Goal: Information Seeking & Learning: Find specific fact

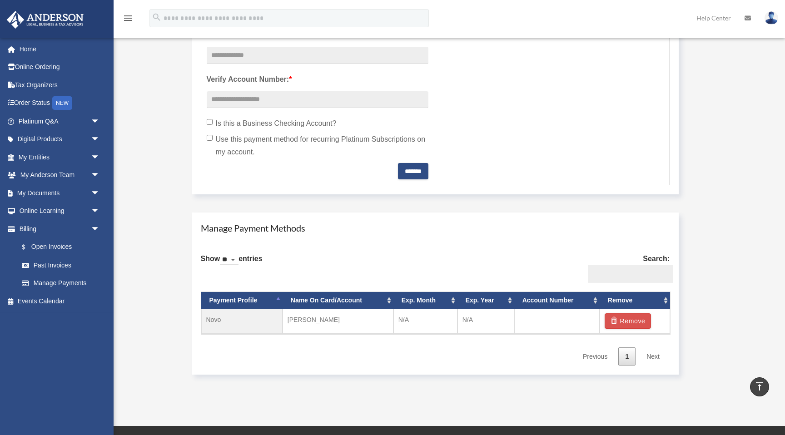
scroll to position [369, 0]
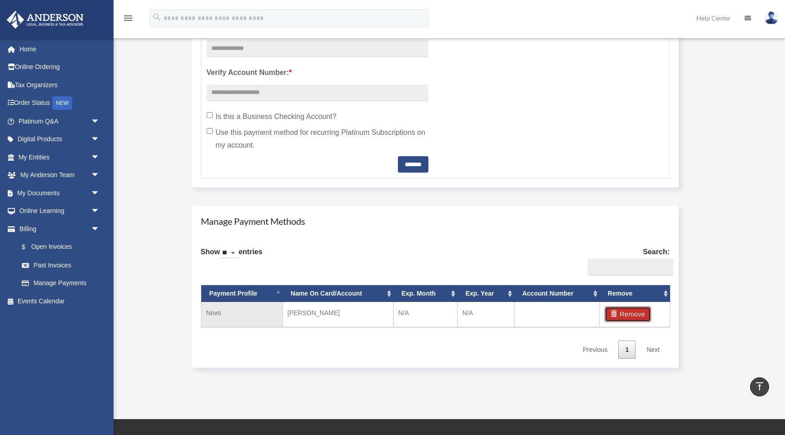
click at [641, 316] on button "Remove" at bounding box center [628, 314] width 47 height 15
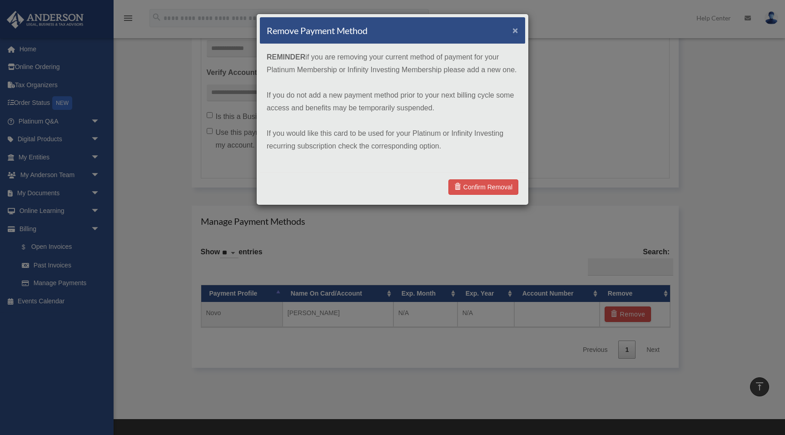
click at [516, 30] on button "×" at bounding box center [516, 30] width 6 height 10
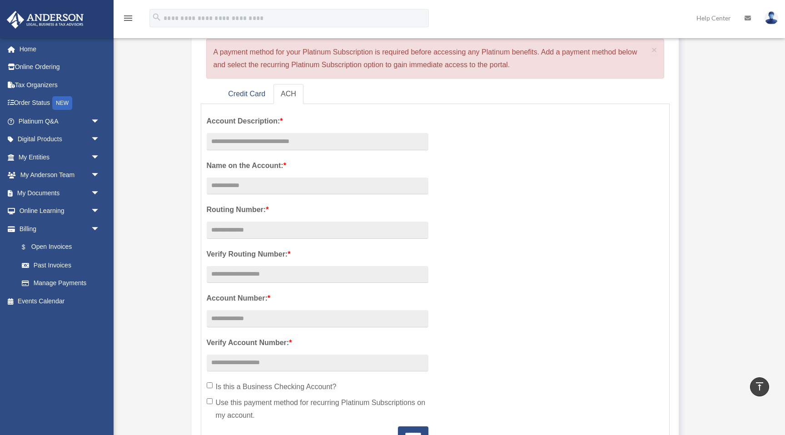
scroll to position [0, 0]
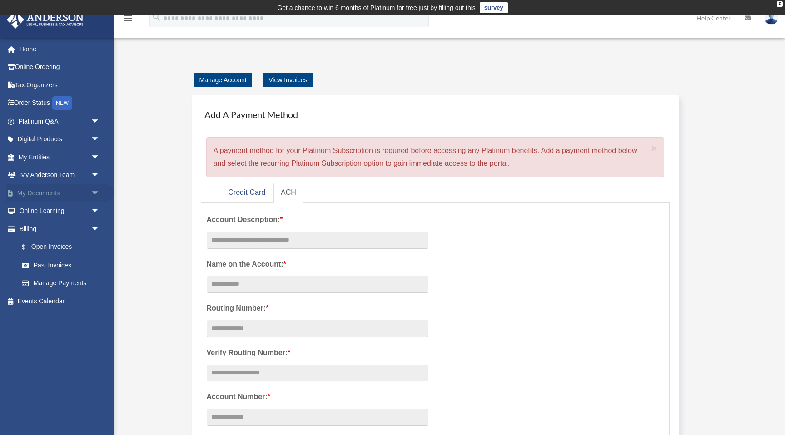
click at [95, 193] on span "arrow_drop_down" at bounding box center [100, 193] width 18 height 19
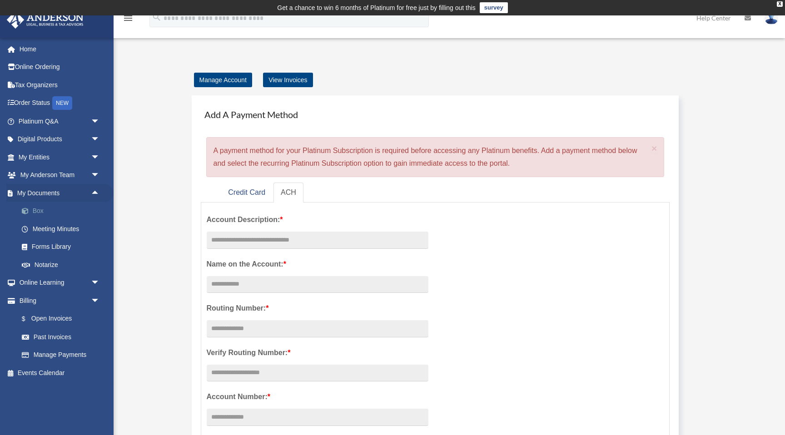
click at [39, 216] on link "Box" at bounding box center [63, 211] width 101 height 18
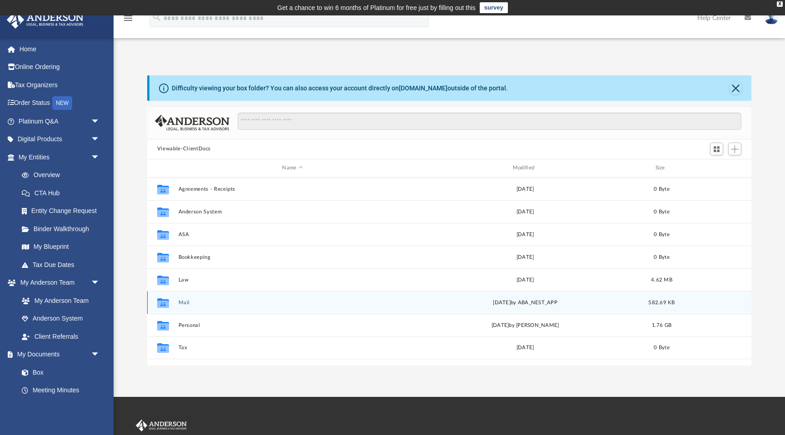
scroll to position [124, 0]
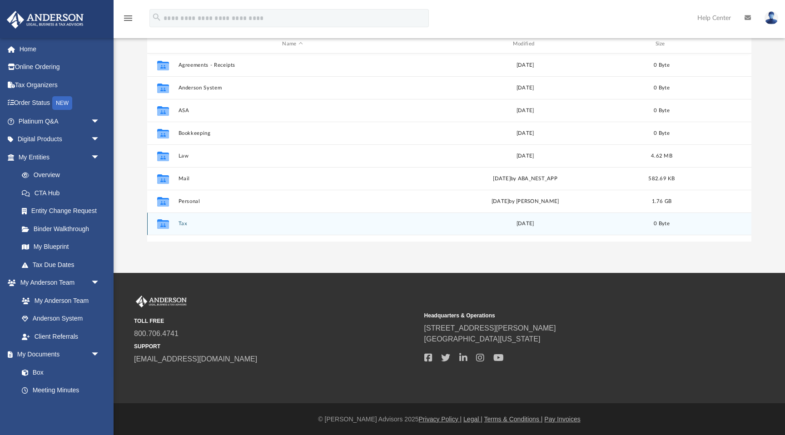
click at [181, 224] on button "Tax" at bounding box center [292, 224] width 229 height 6
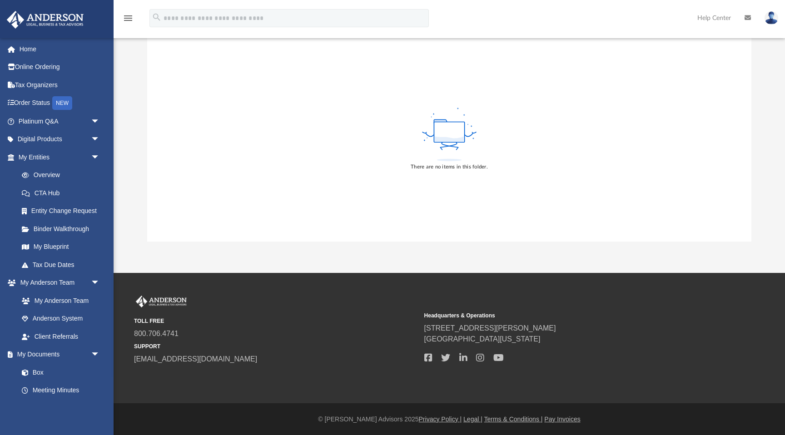
scroll to position [0, 0]
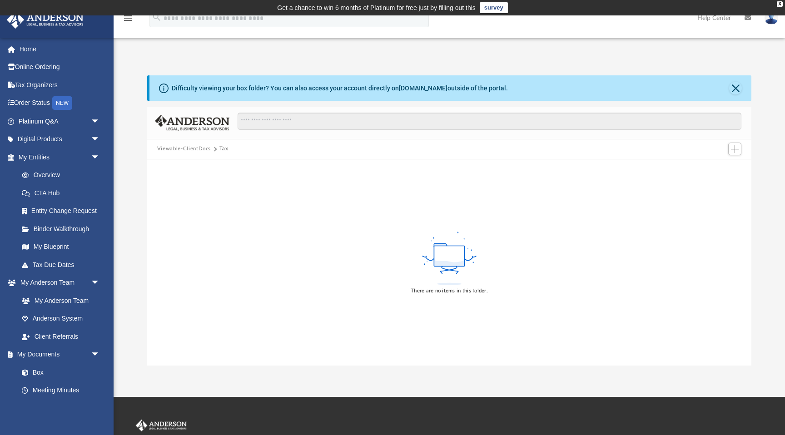
click at [197, 150] on button "Viewable-ClientDocs" at bounding box center [184, 149] width 54 height 8
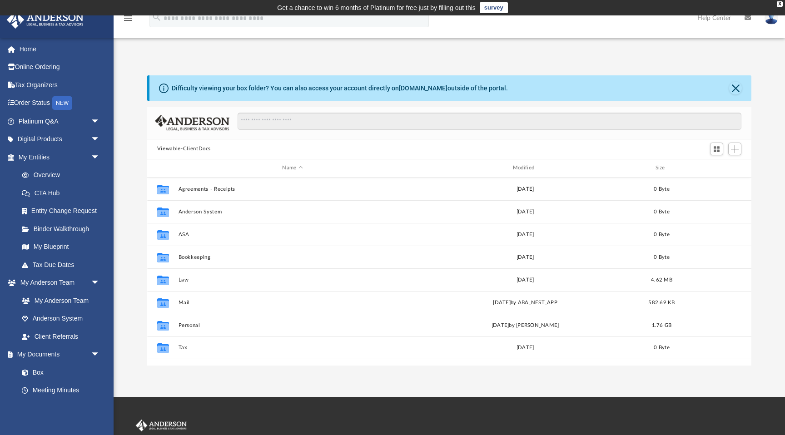
scroll to position [206, 604]
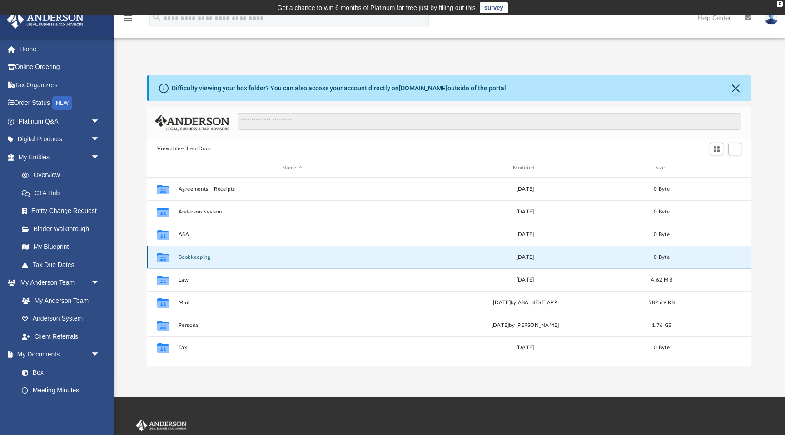
click at [187, 257] on button "Bookkeeping" at bounding box center [292, 257] width 229 height 6
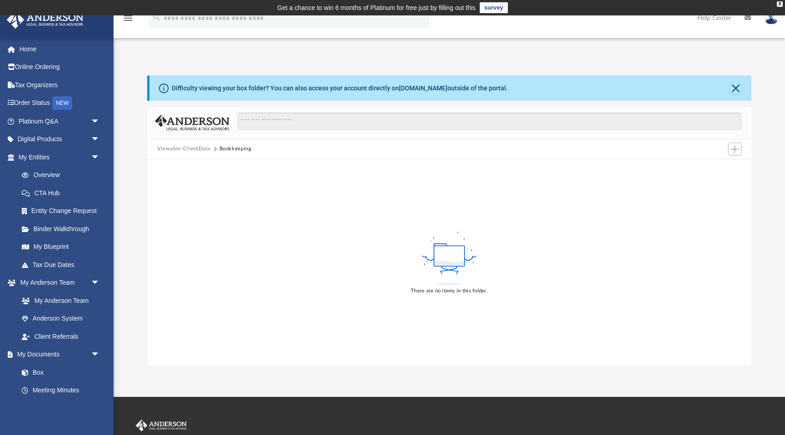
click at [189, 152] on button "Viewable-ClientDocs" at bounding box center [184, 149] width 54 height 8
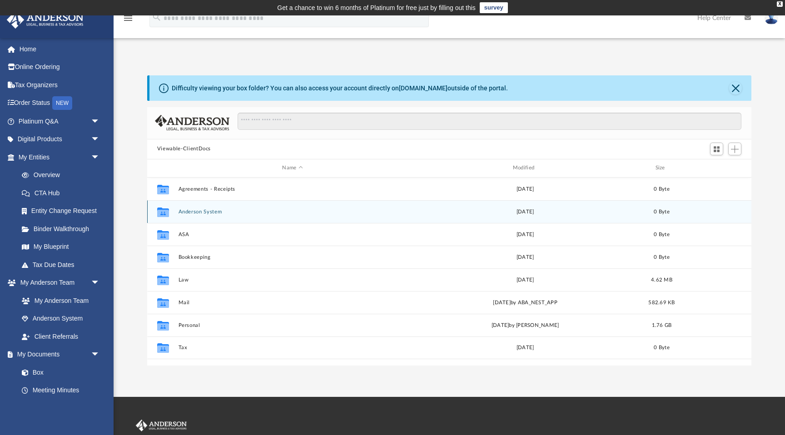
click at [197, 211] on button "Anderson System" at bounding box center [292, 212] width 229 height 6
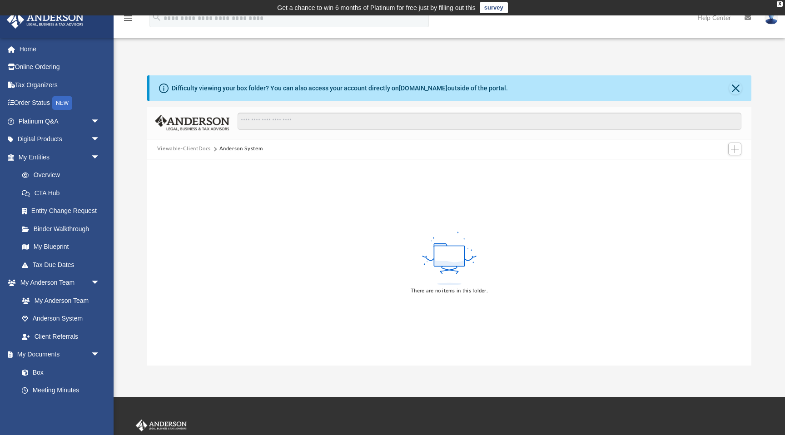
click at [195, 151] on button "Viewable-ClientDocs" at bounding box center [184, 149] width 54 height 8
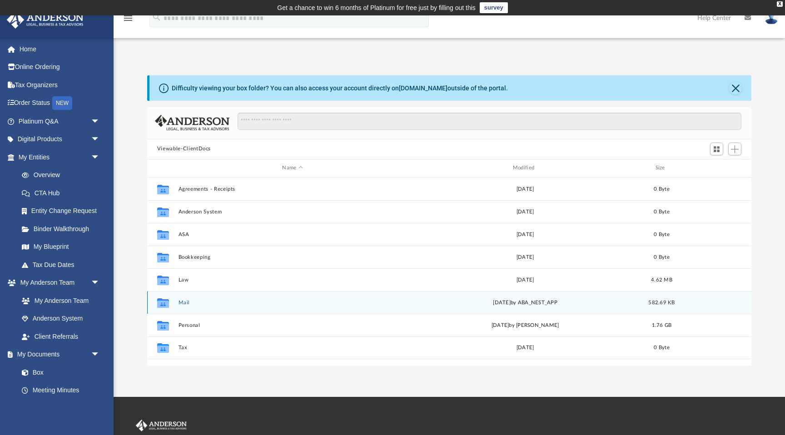
click at [184, 304] on button "Mail" at bounding box center [292, 303] width 229 height 6
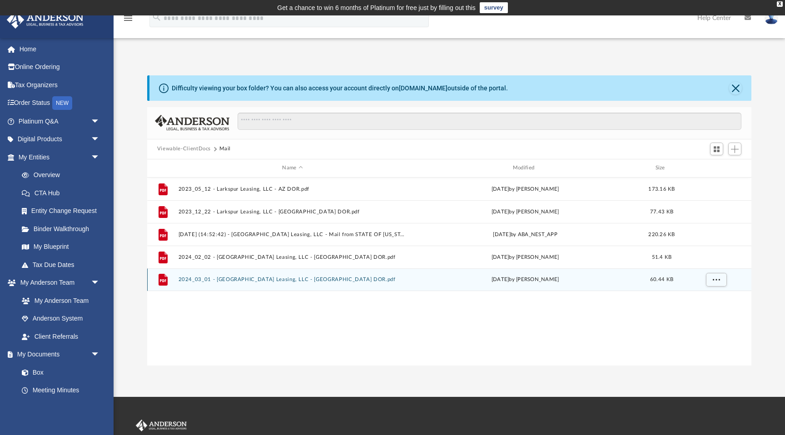
click at [258, 280] on button "2024_03_01 - Larkspur Leasing, LLC - AZ DOR.pdf" at bounding box center [292, 280] width 229 height 6
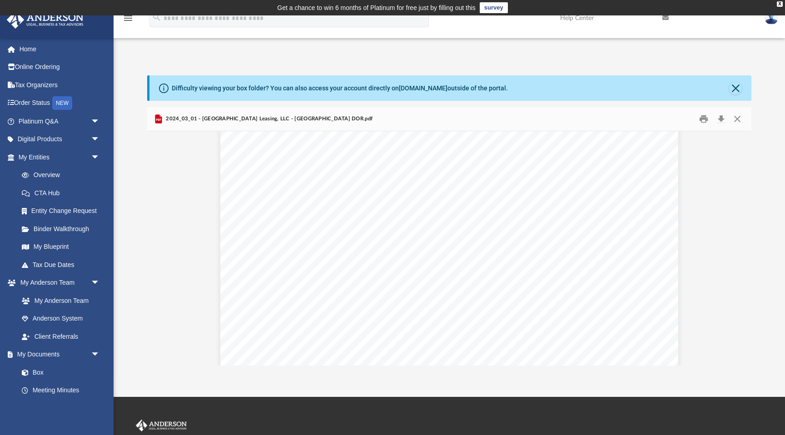
scroll to position [0, 0]
click at [158, 258] on button "Preview" at bounding box center [157, 248] width 20 height 25
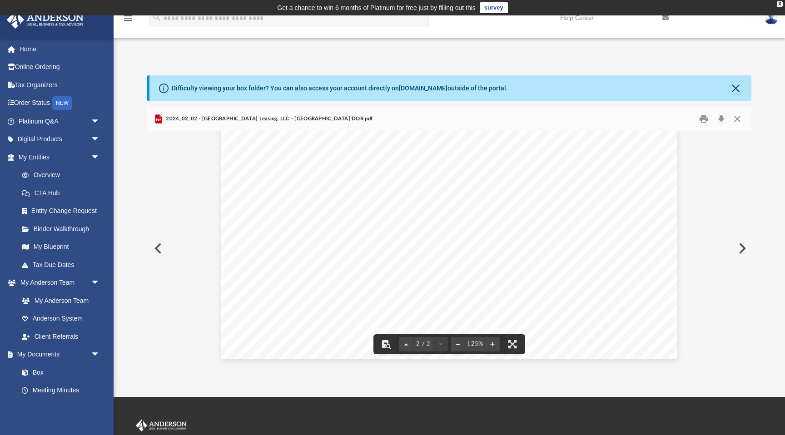
click at [157, 251] on button "Preview" at bounding box center [157, 248] width 20 height 25
click at [155, 250] on button "Preview" at bounding box center [157, 248] width 20 height 25
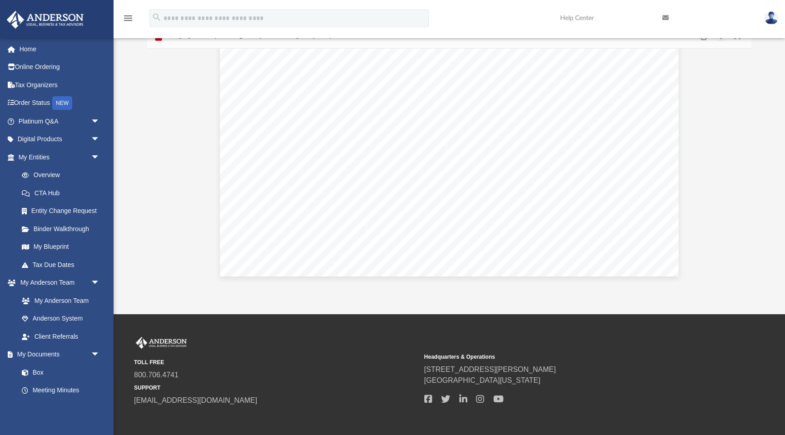
scroll to position [124, 0]
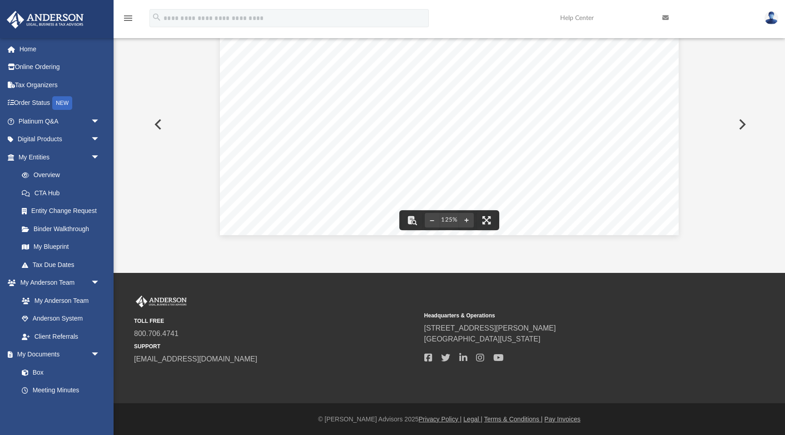
click at [161, 124] on button "Preview" at bounding box center [157, 124] width 20 height 25
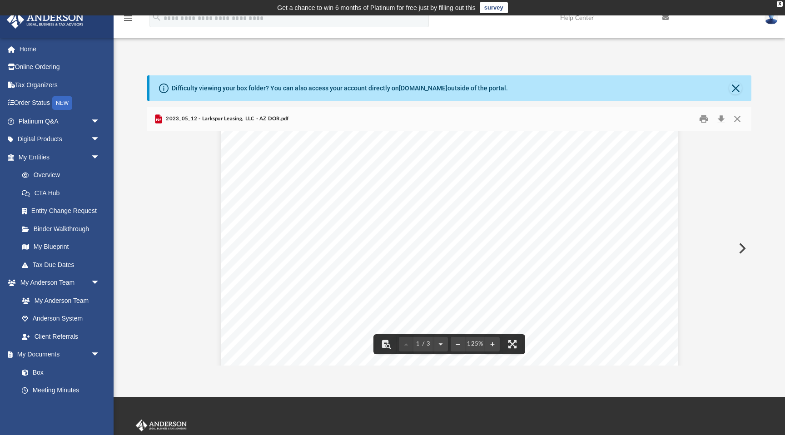
scroll to position [0, 0]
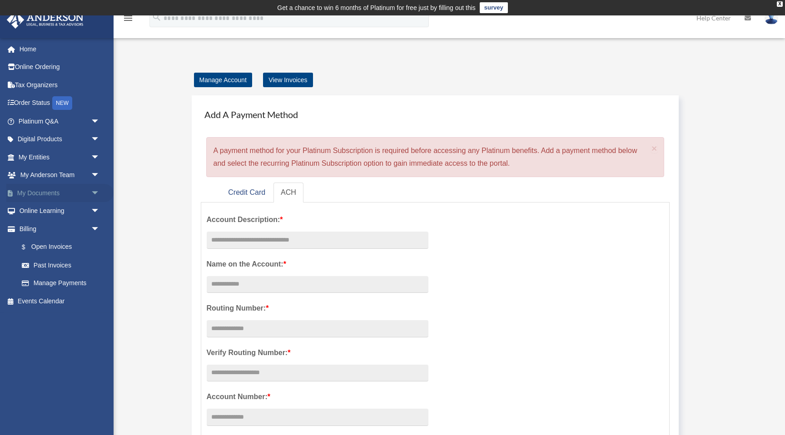
click at [96, 193] on span "arrow_drop_down" at bounding box center [100, 193] width 18 height 19
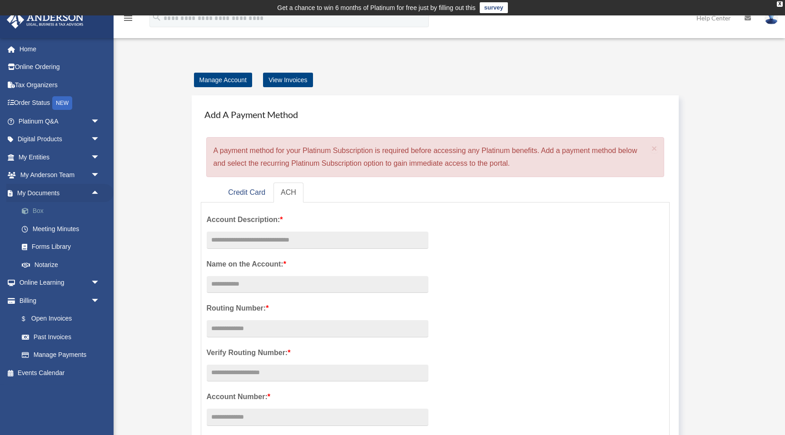
click at [48, 215] on link "Box" at bounding box center [63, 211] width 101 height 18
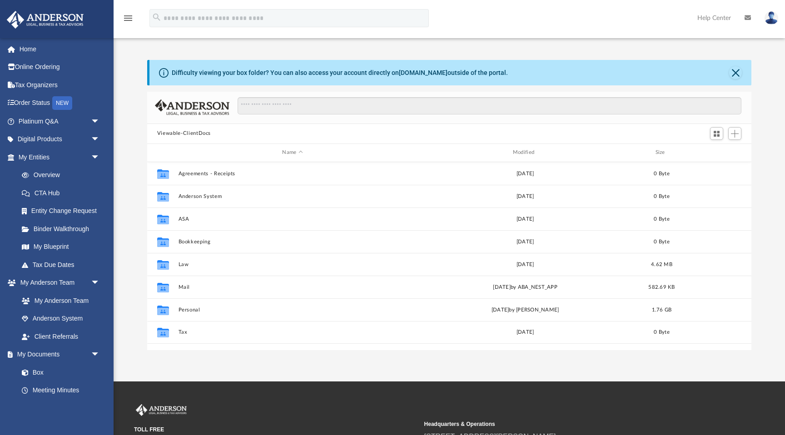
scroll to position [206, 604]
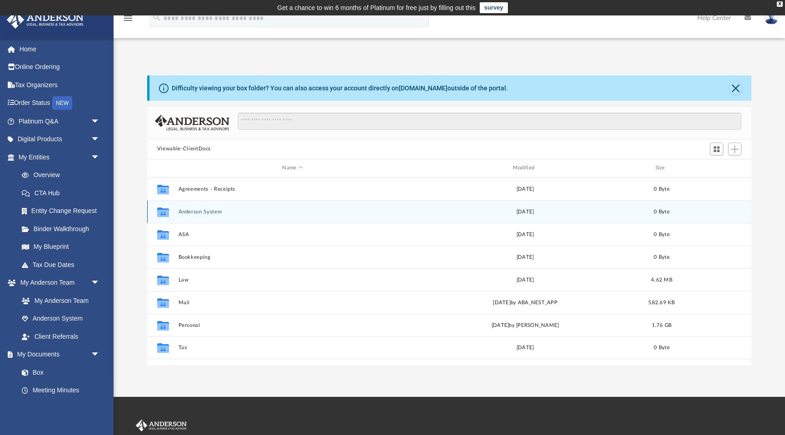
click at [191, 213] on button "Anderson System" at bounding box center [292, 212] width 229 height 6
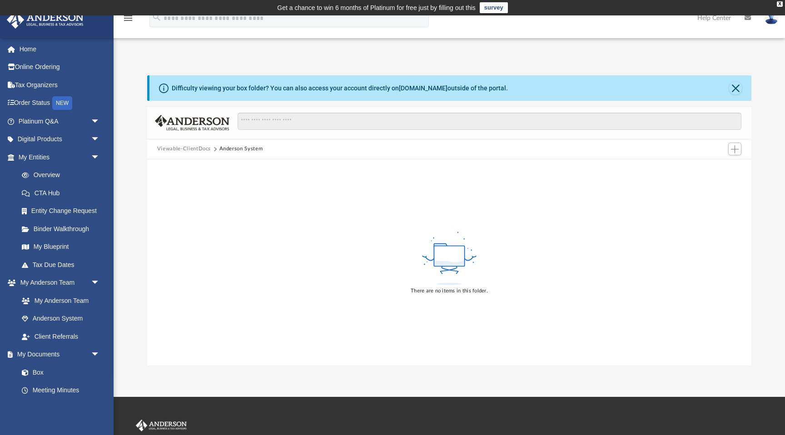
click at [189, 148] on button "Viewable-ClientDocs" at bounding box center [184, 149] width 54 height 8
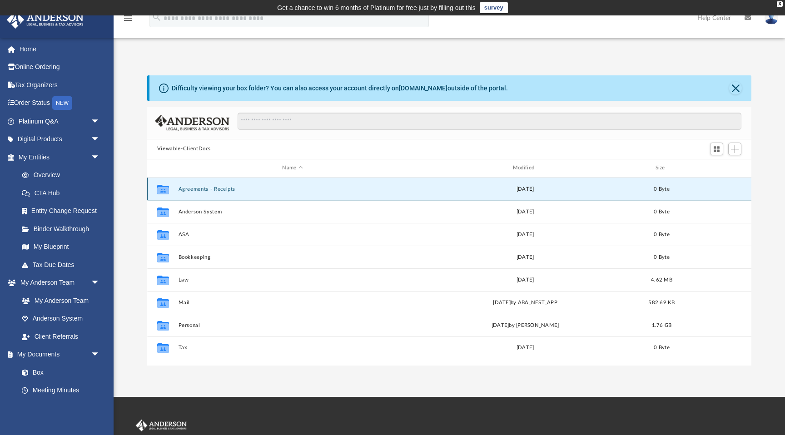
click at [196, 190] on button "Agreements - Receipts" at bounding box center [292, 189] width 229 height 6
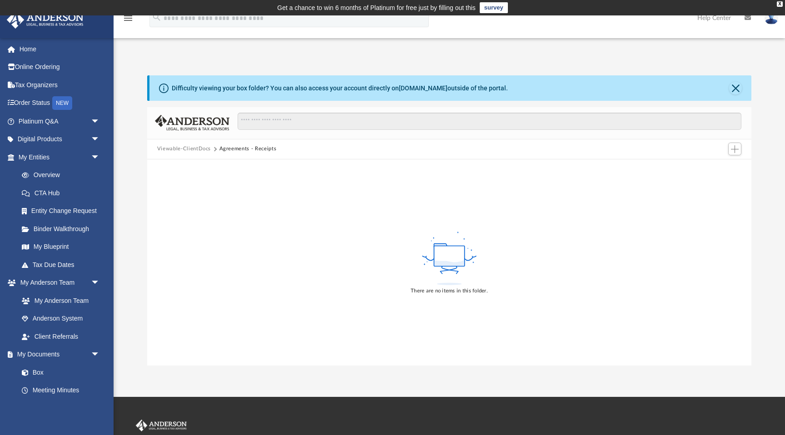
click at [195, 152] on button "Viewable-ClientDocs" at bounding box center [184, 149] width 54 height 8
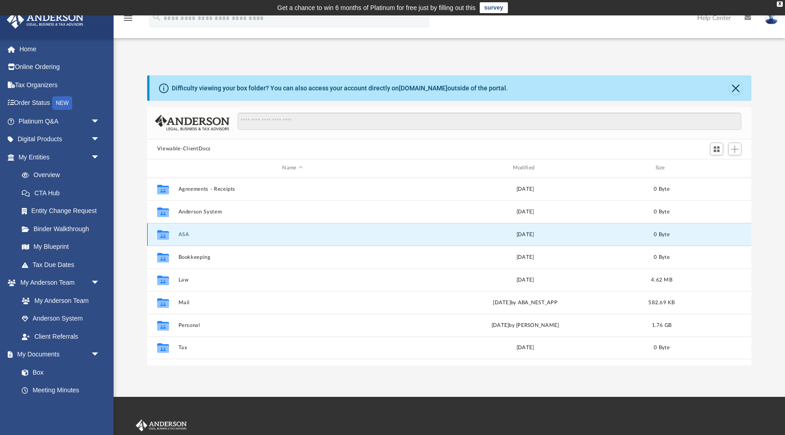
click at [184, 234] on button "ASA" at bounding box center [292, 235] width 229 height 6
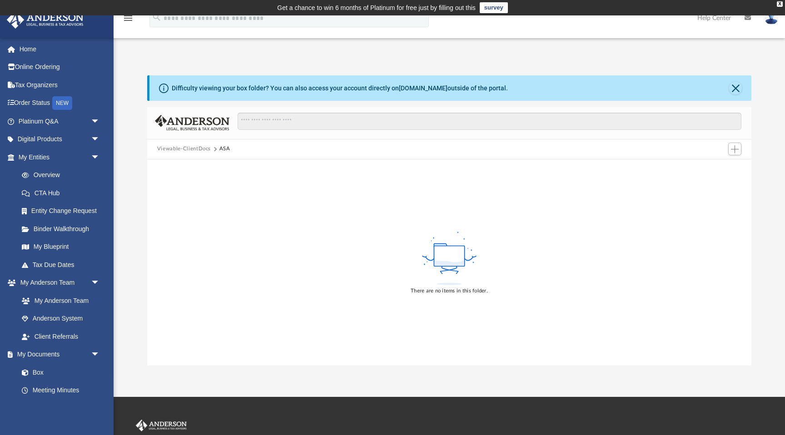
click at [201, 150] on button "Viewable-ClientDocs" at bounding box center [184, 149] width 54 height 8
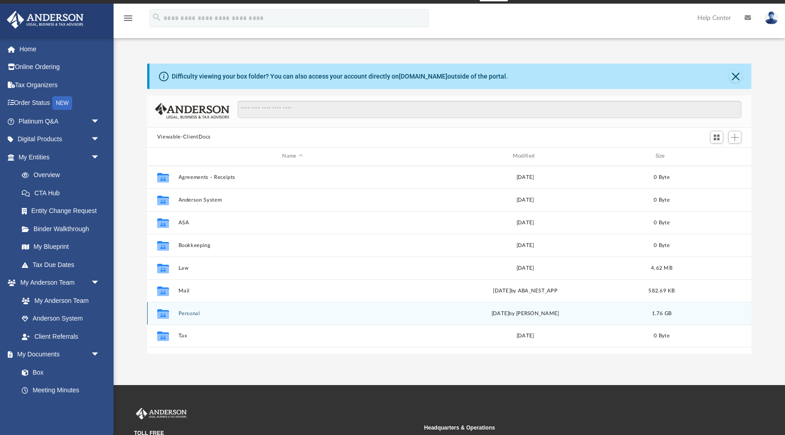
scroll to position [10, 0]
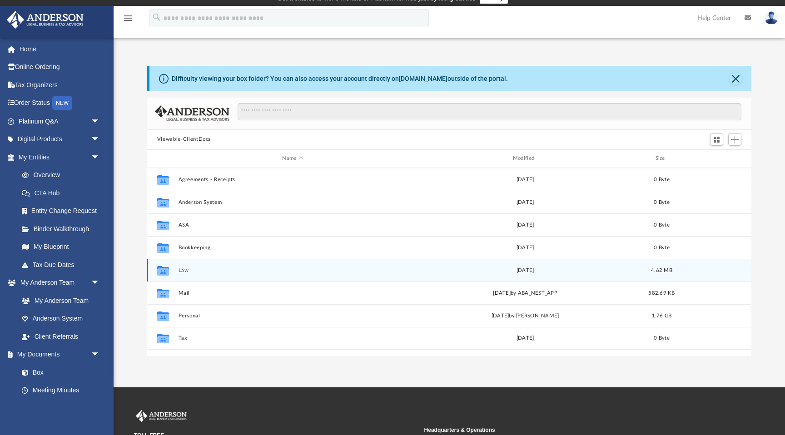
click at [183, 273] on div "Collaborated Folder Law Wed Apr 12 2023 4.62 MB" at bounding box center [449, 270] width 604 height 23
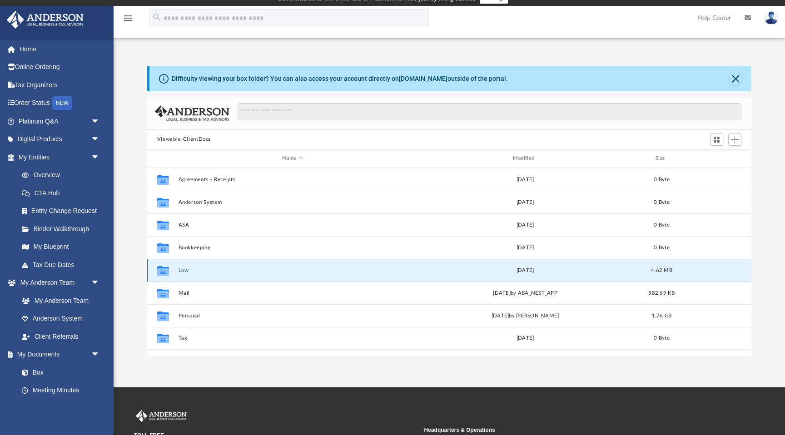
click at [184, 270] on button "Law" at bounding box center [292, 271] width 229 height 6
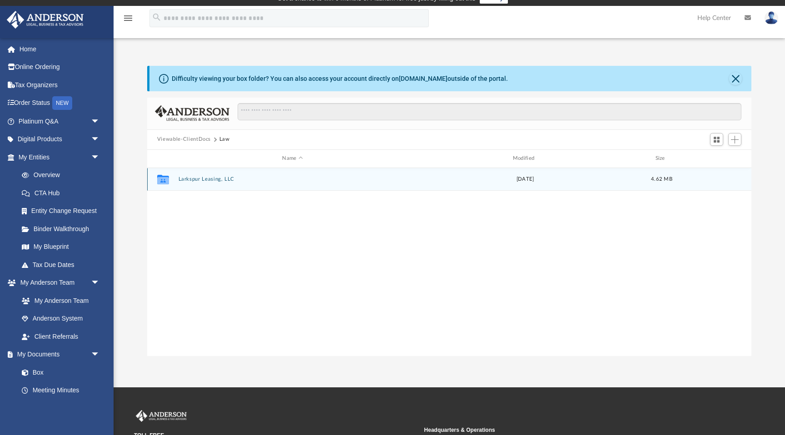
click at [205, 179] on button "Larkspur Leasing, LLC" at bounding box center [292, 179] width 229 height 6
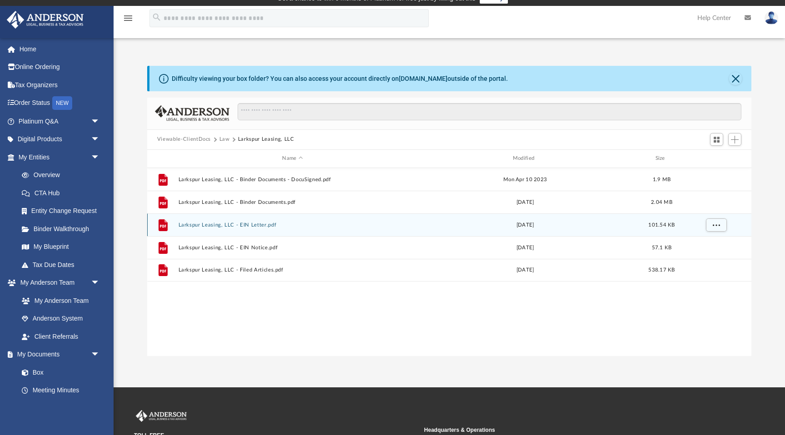
click at [237, 222] on button "Larkspur Leasing, LLC - EIN Letter.pdf" at bounding box center [292, 225] width 229 height 6
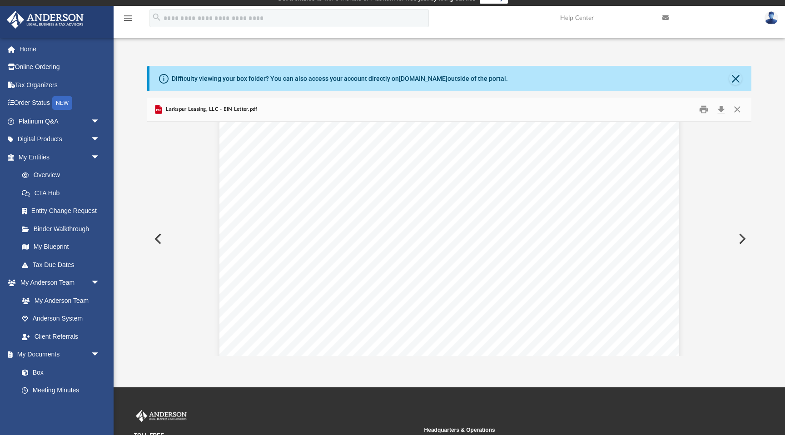
scroll to position [30, 0]
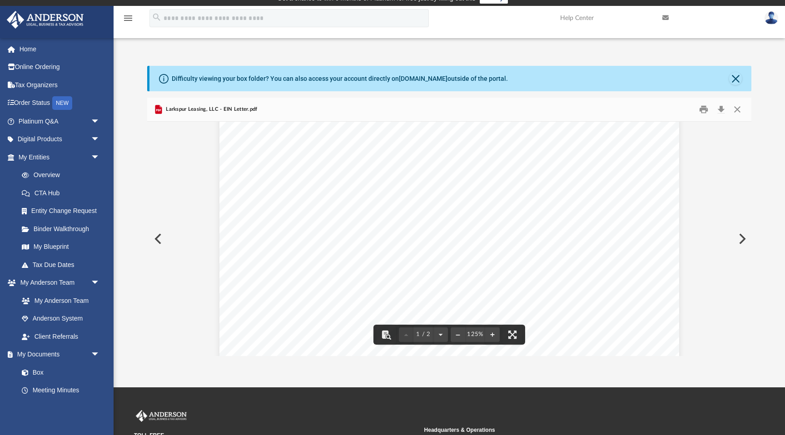
click at [568, 188] on div "Page 1" at bounding box center [449, 397] width 460 height 597
click at [566, 188] on div "Page 1" at bounding box center [449, 397] width 460 height 597
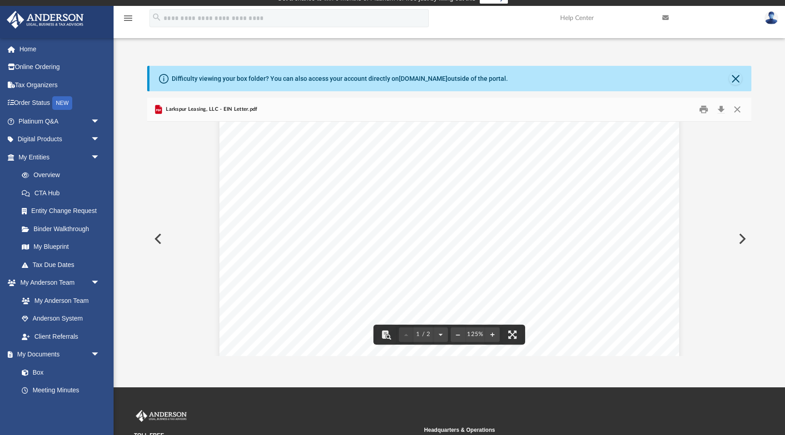
click at [566, 188] on div "Page 1" at bounding box center [449, 397] width 460 height 597
